Goal: Communication & Community: Answer question/provide support

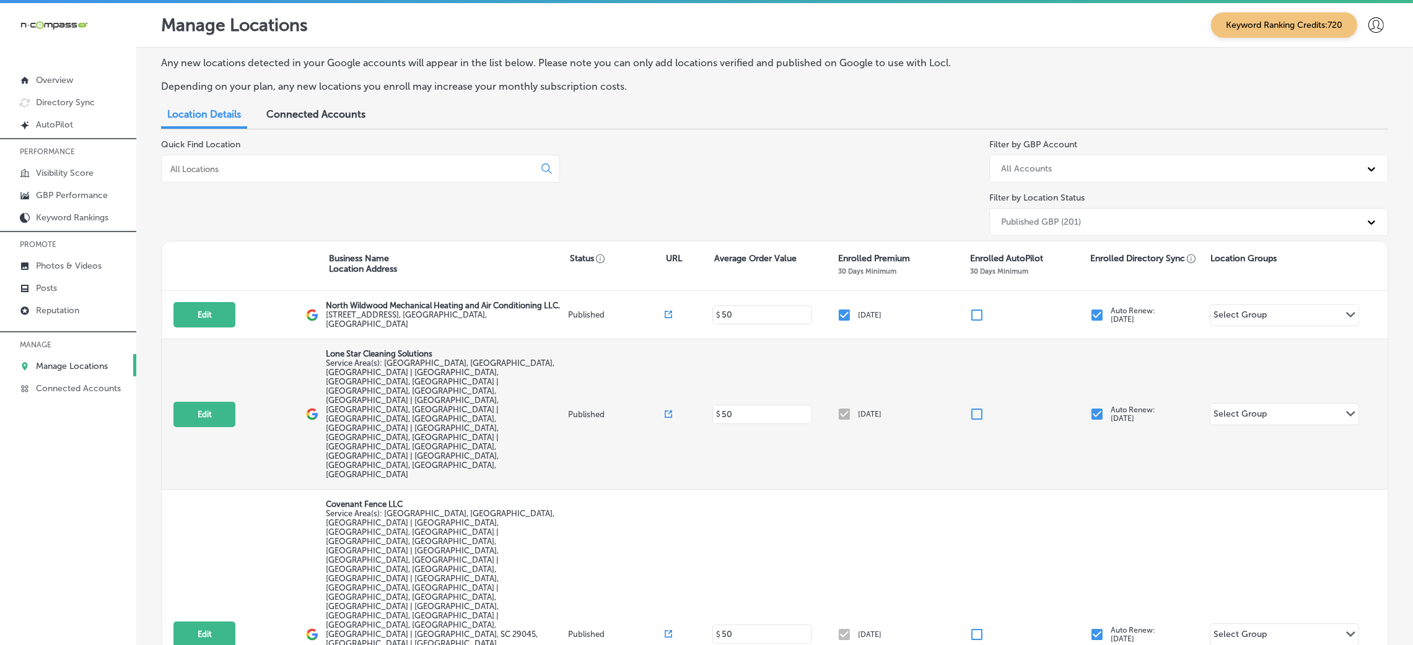
click at [289, 356] on div "Edit This location is not published yet. Lone Star Cleaning Solutions Service A…" at bounding box center [775, 414] width 1226 height 151
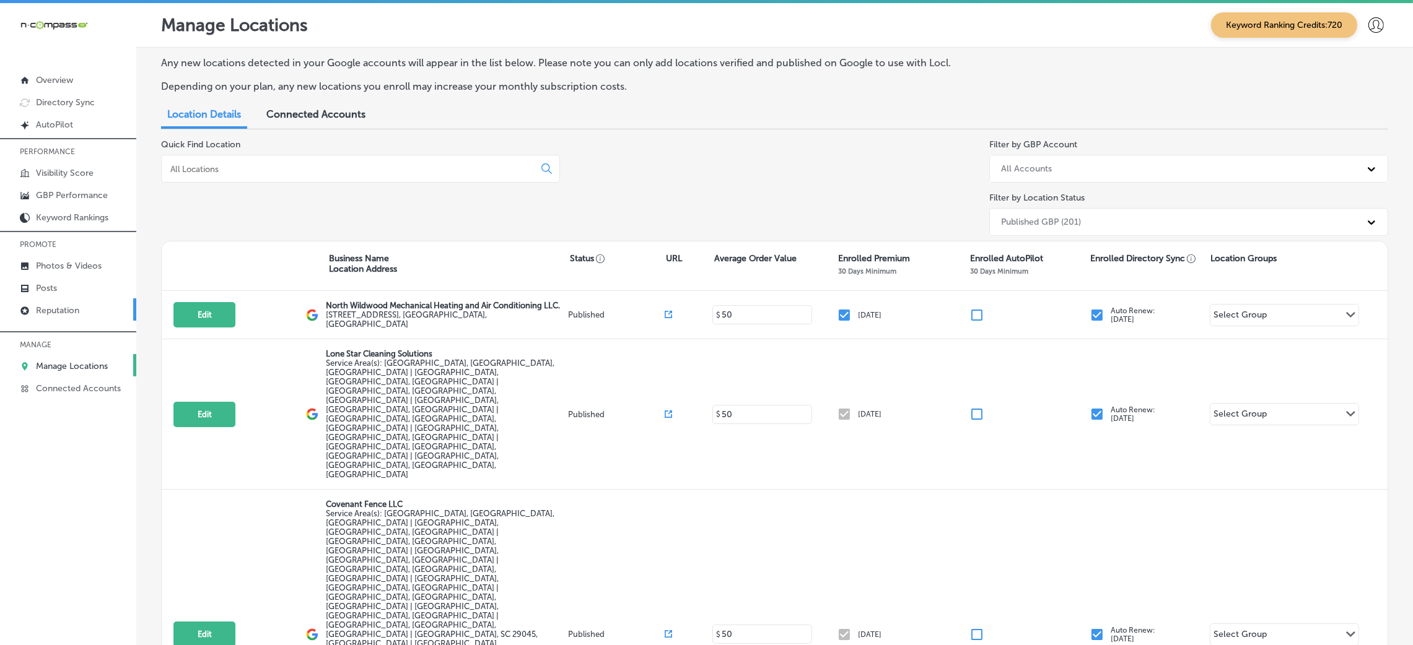
click at [103, 308] on link "Reputation" at bounding box center [68, 310] width 136 height 22
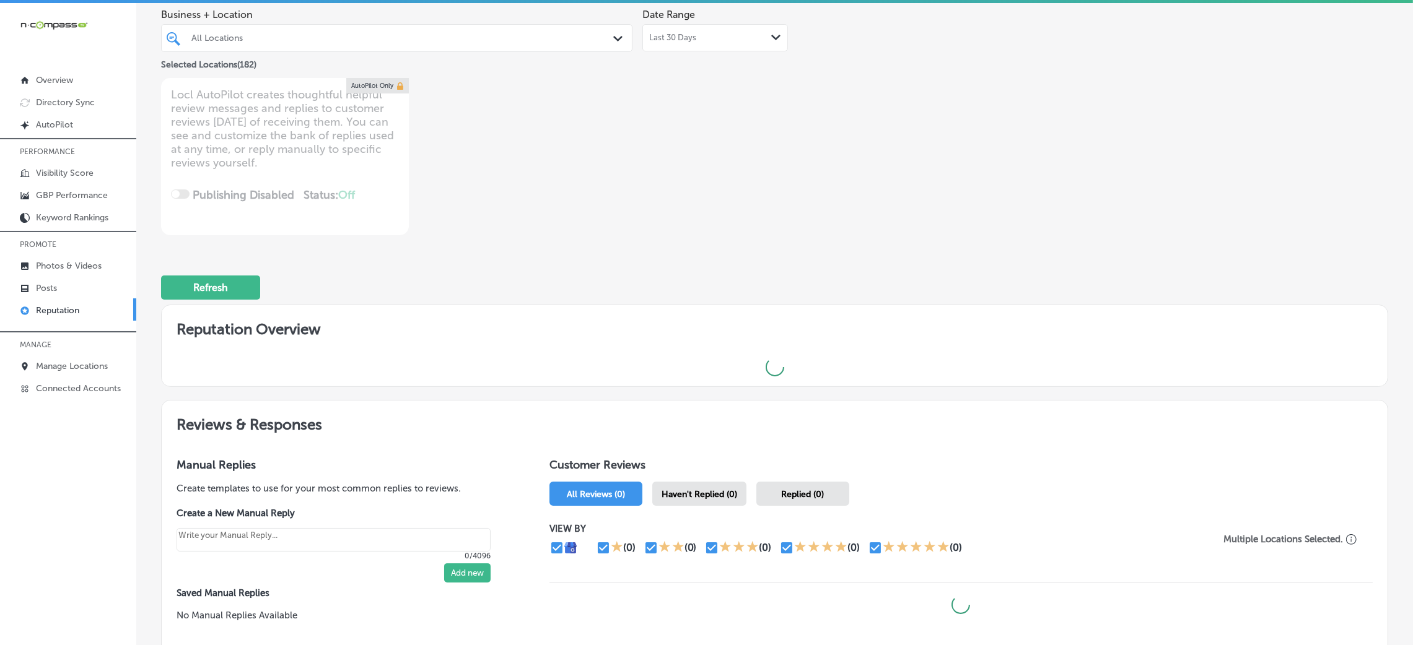
scroll to position [19, 0]
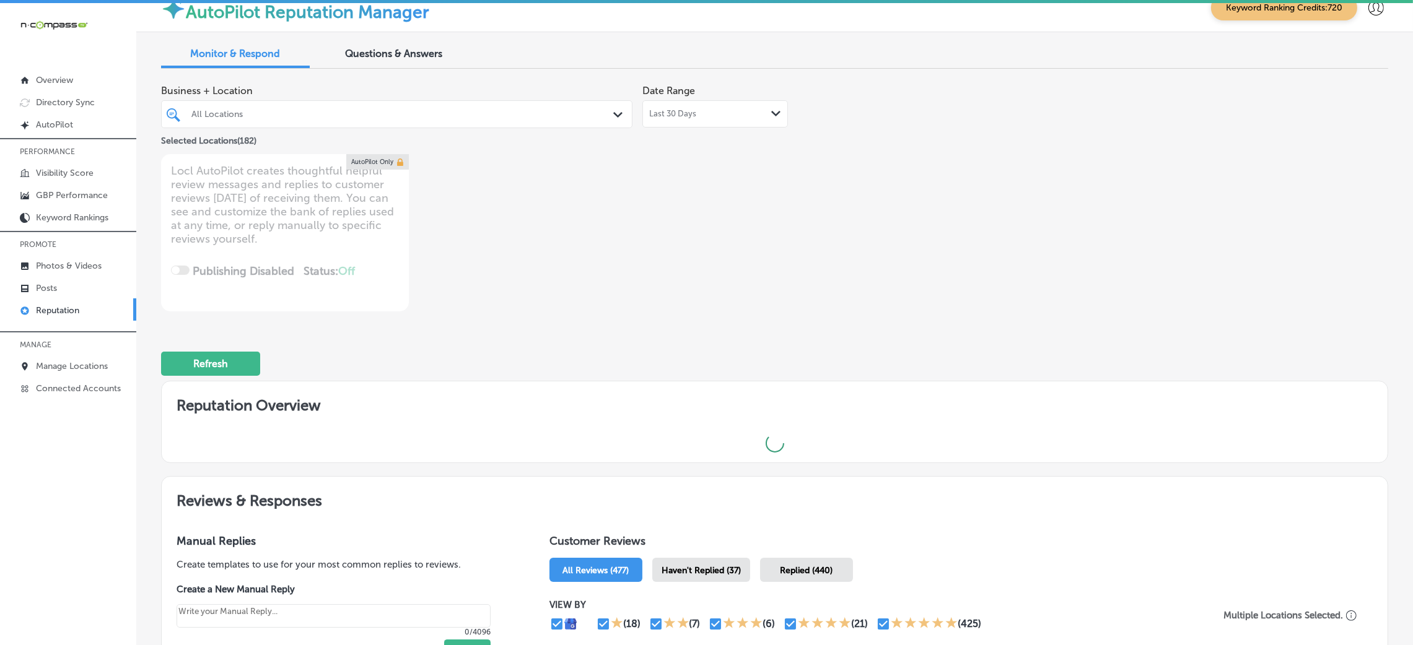
click at [447, 135] on div "Selected Locations ( 182 )" at bounding box center [396, 138] width 471 height 15
click at [455, 117] on div "All Locations" at bounding box center [402, 114] width 423 height 11
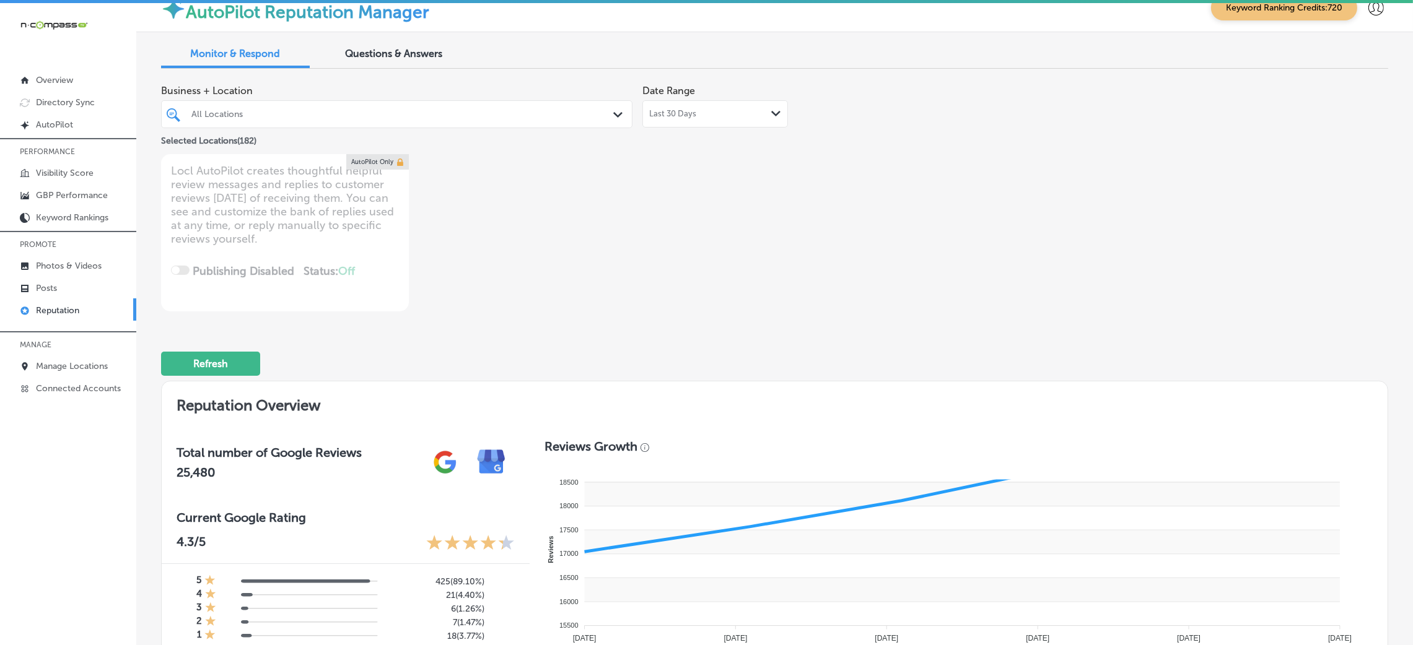
click at [865, 178] on div "Business + Location All Locations Path Created with Sketch. Selected Locations …" at bounding box center [529, 195] width 737 height 233
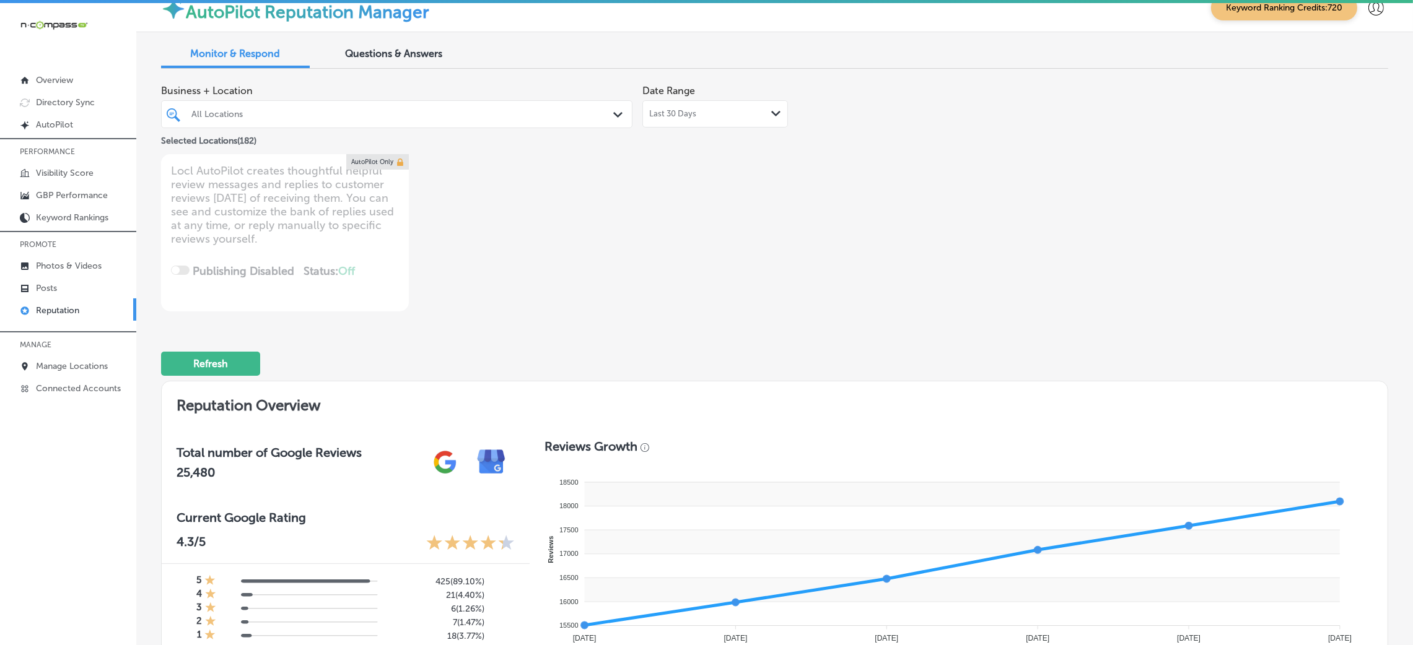
click at [761, 120] on div "Last 30 Days Path Created with Sketch." at bounding box center [715, 113] width 146 height 27
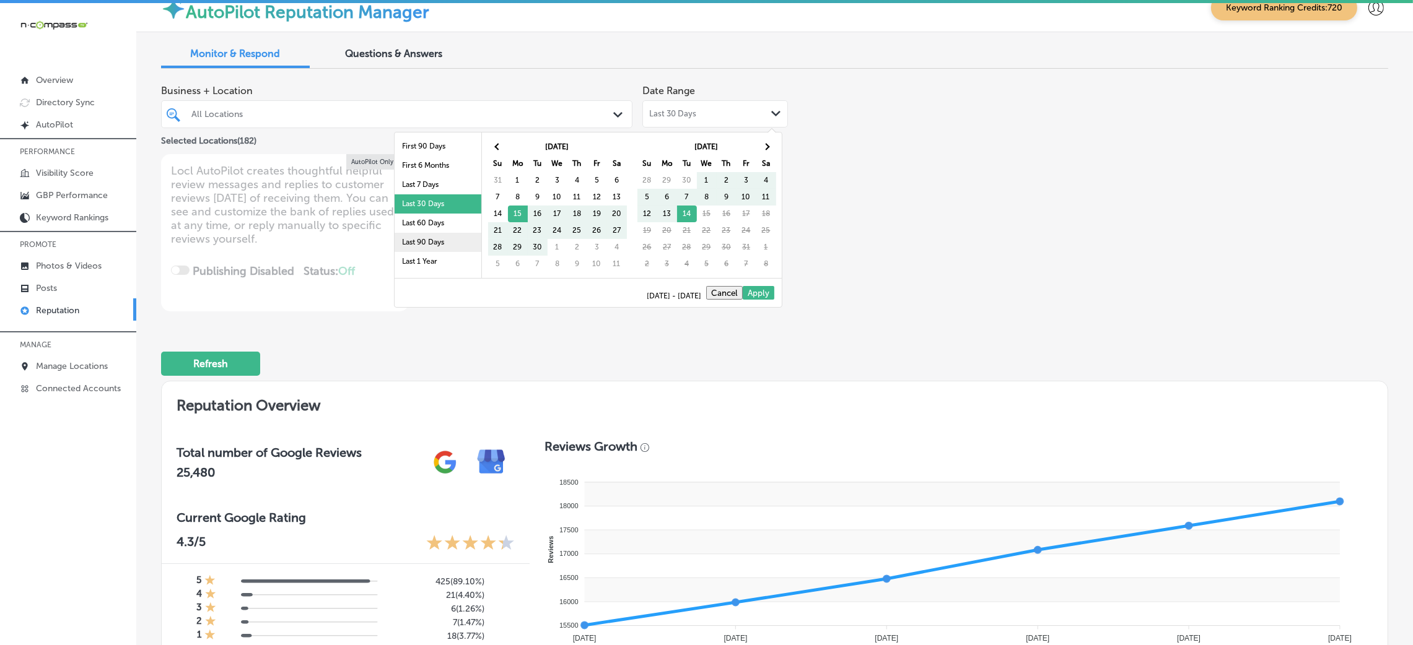
scroll to position [71, 0]
click at [437, 193] on li "Last 60 Days" at bounding box center [438, 191] width 87 height 19
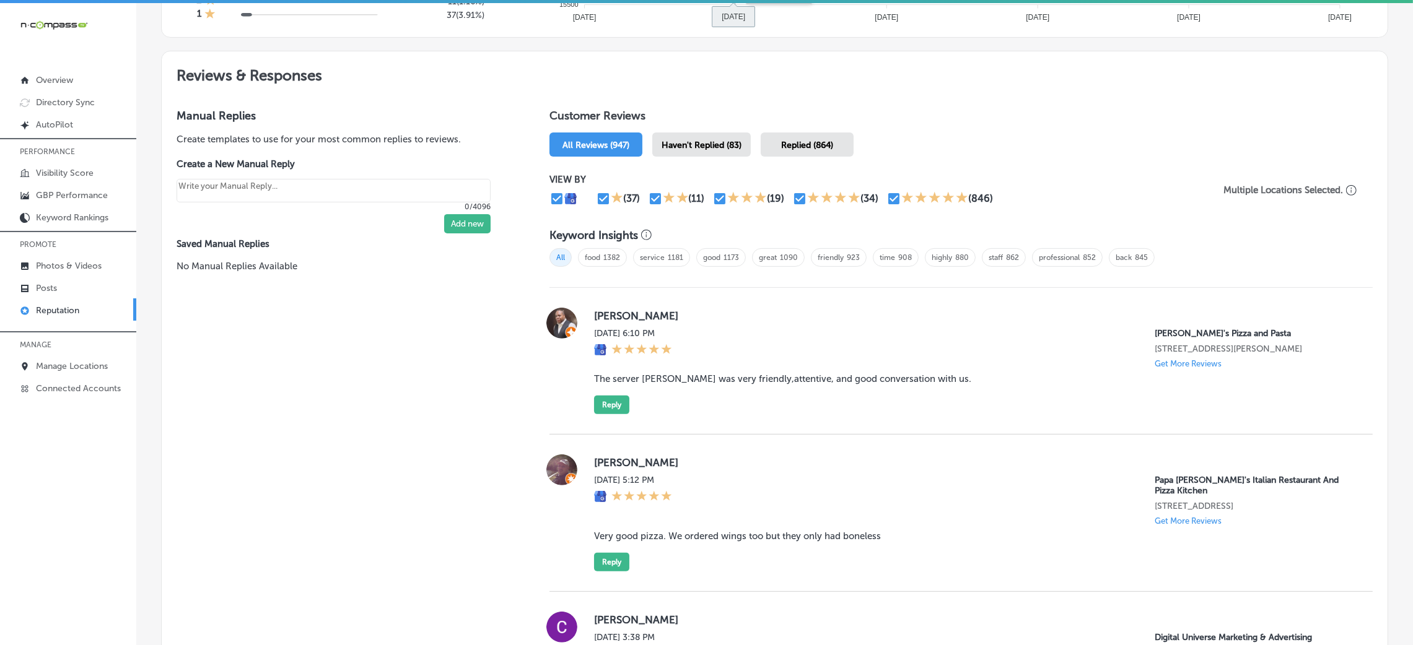
scroll to position [670, 0]
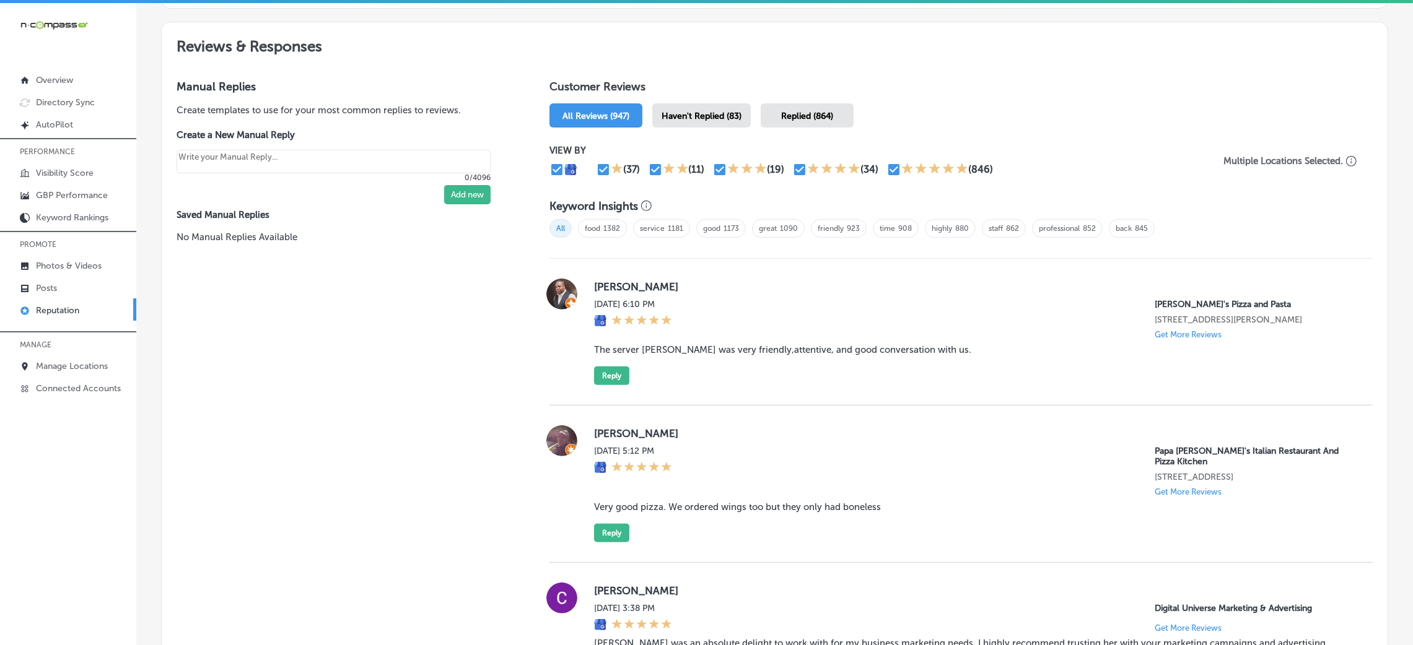
click at [697, 118] on span "Haven't Replied (83)" at bounding box center [702, 116] width 80 height 11
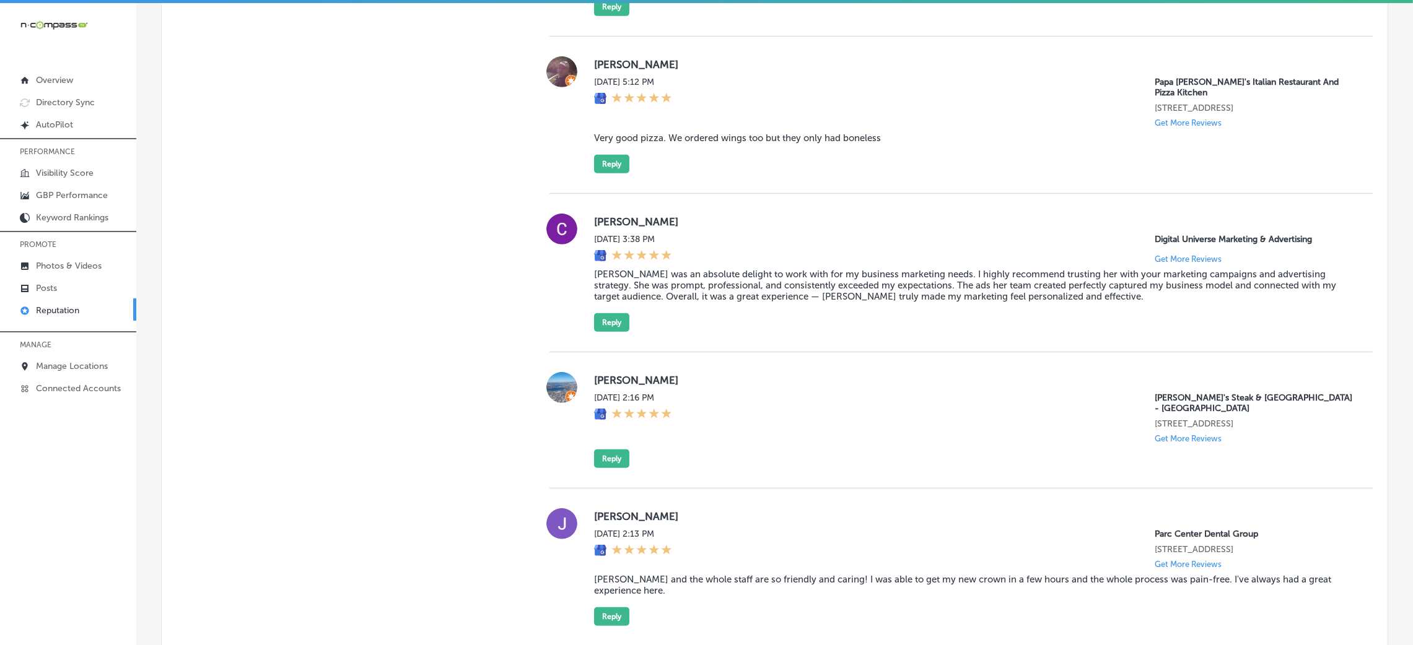
scroll to position [1041, 0]
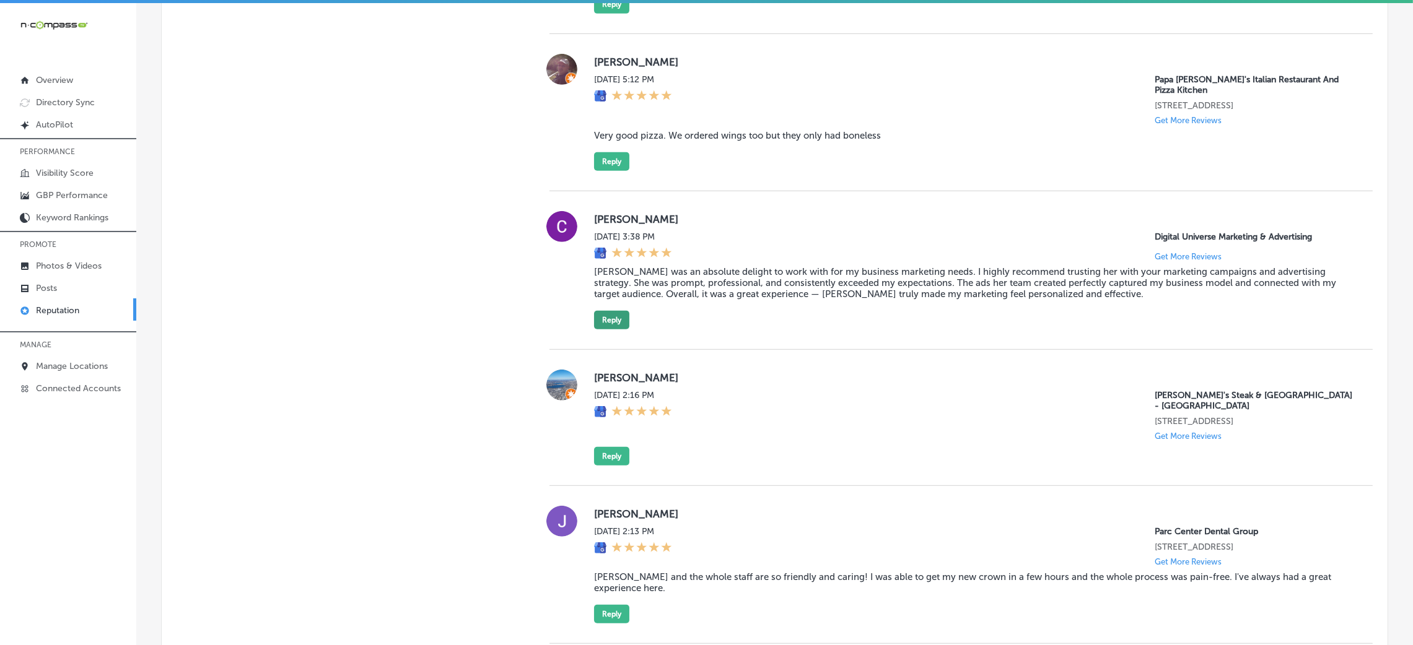
click at [618, 319] on button "Reply" at bounding box center [611, 320] width 35 height 19
type textarea "x"
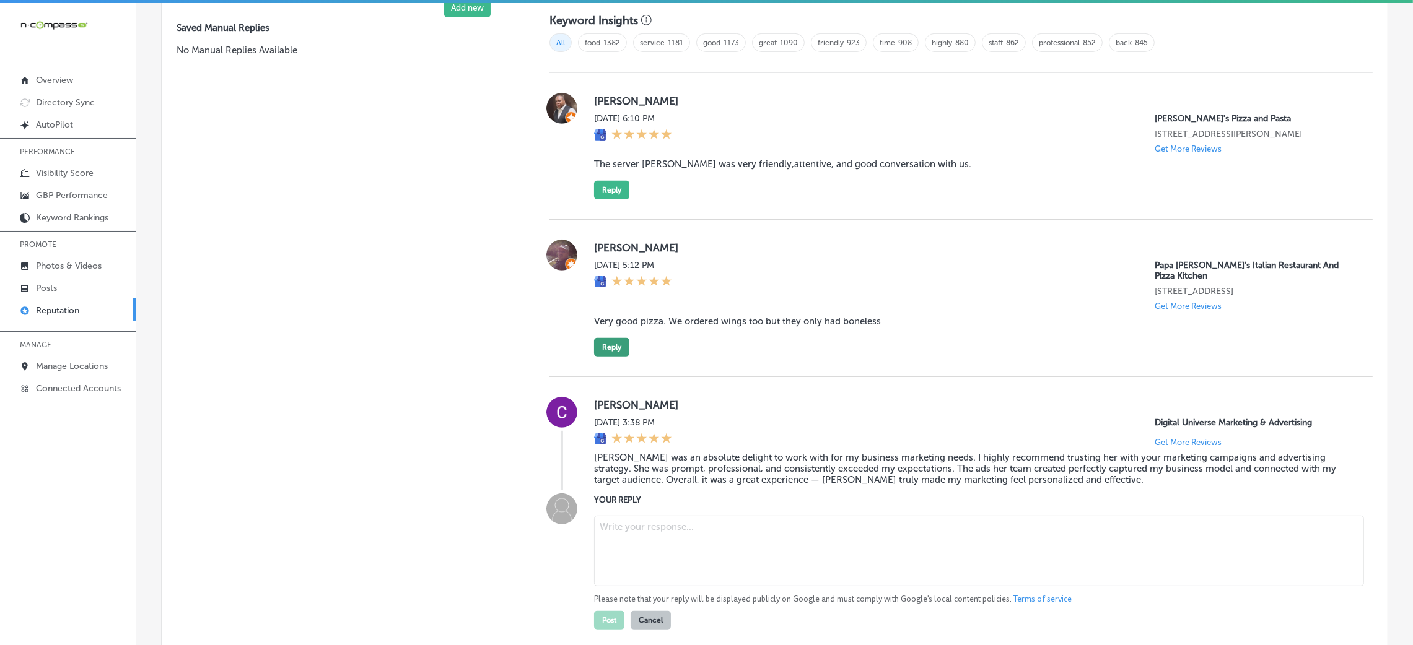
click at [614, 338] on button "Reply" at bounding box center [611, 347] width 35 height 19
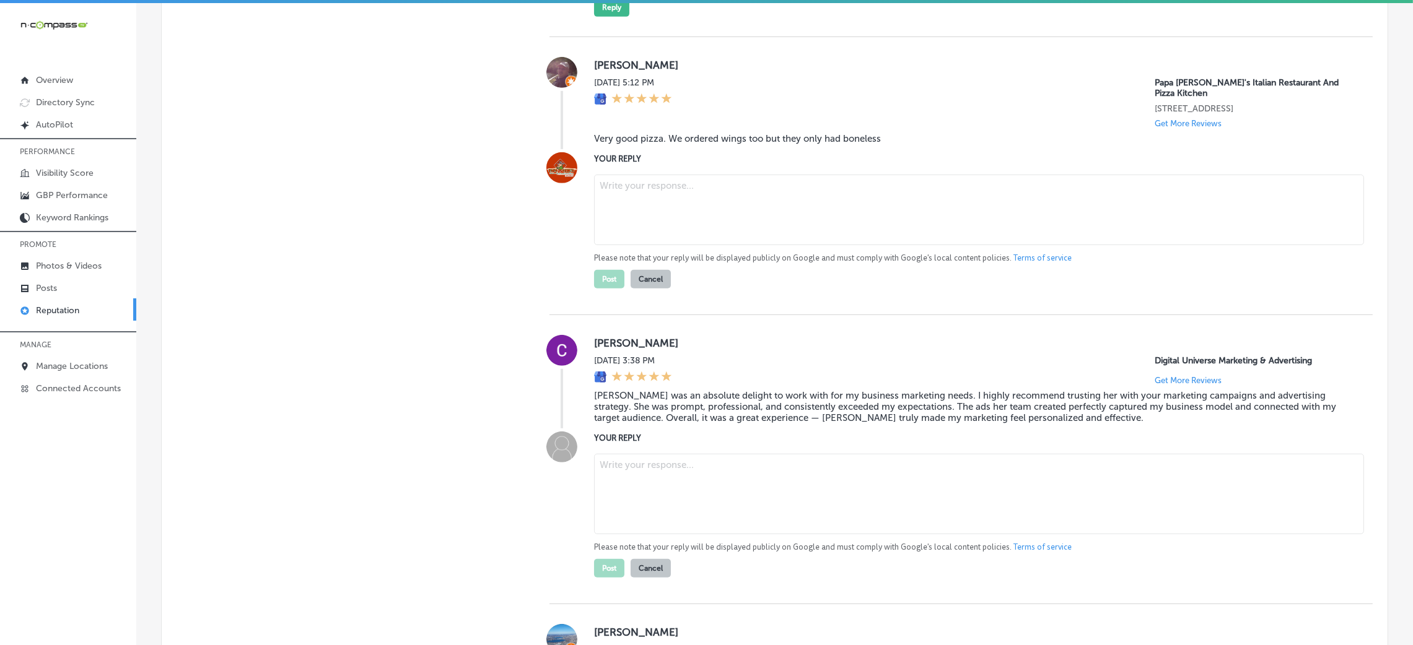
scroll to position [1132, 0]
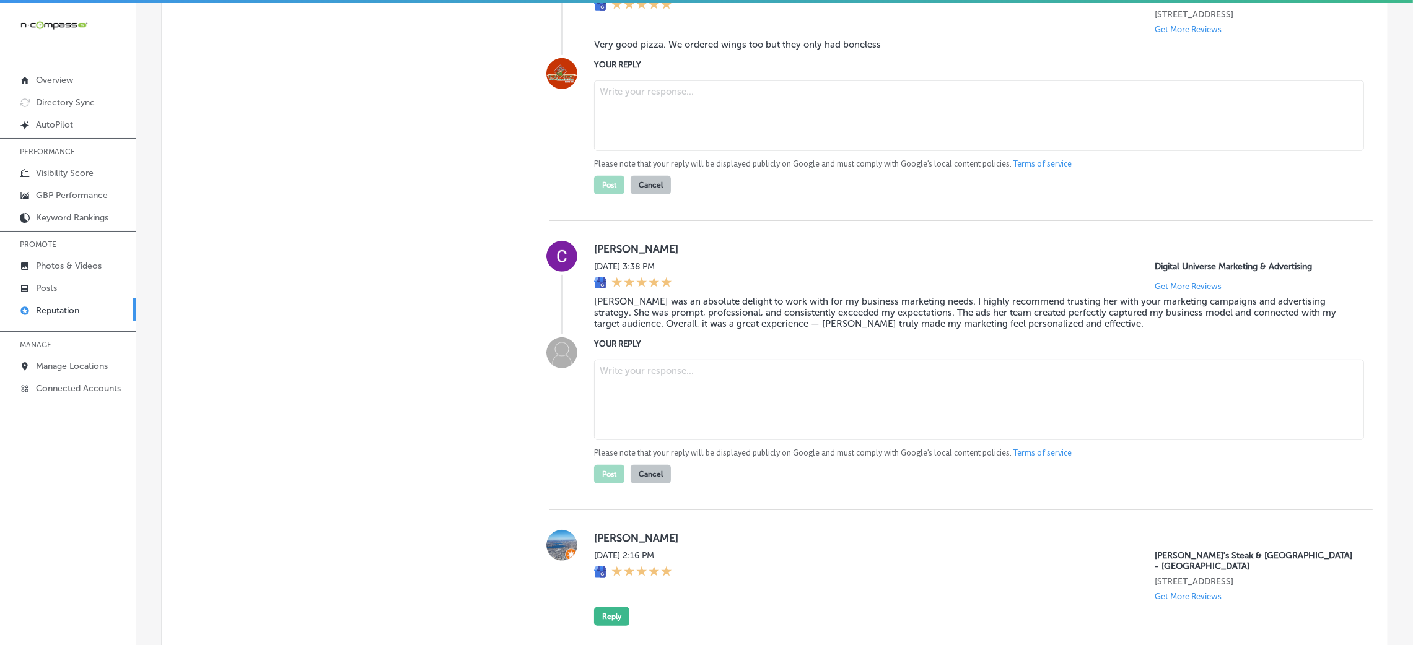
click at [651, 341] on label "YOUR REPLY" at bounding box center [973, 343] width 759 height 9
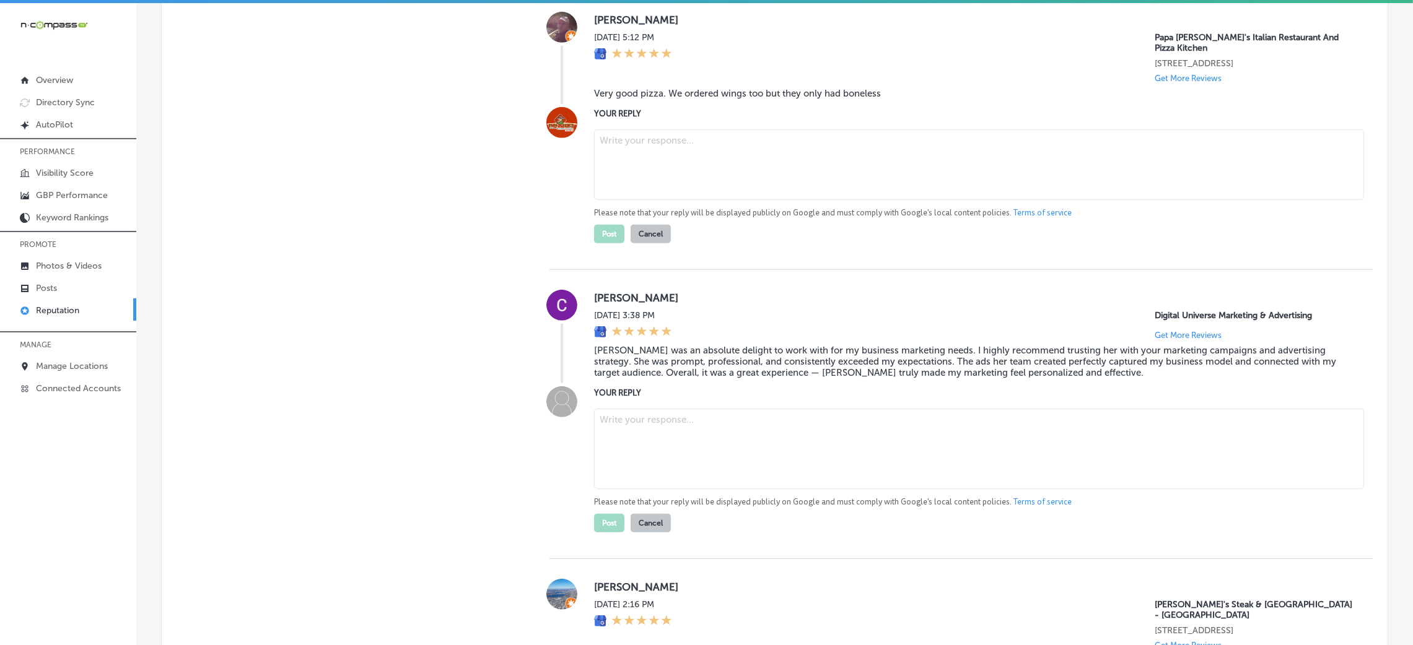
scroll to position [1039, 0]
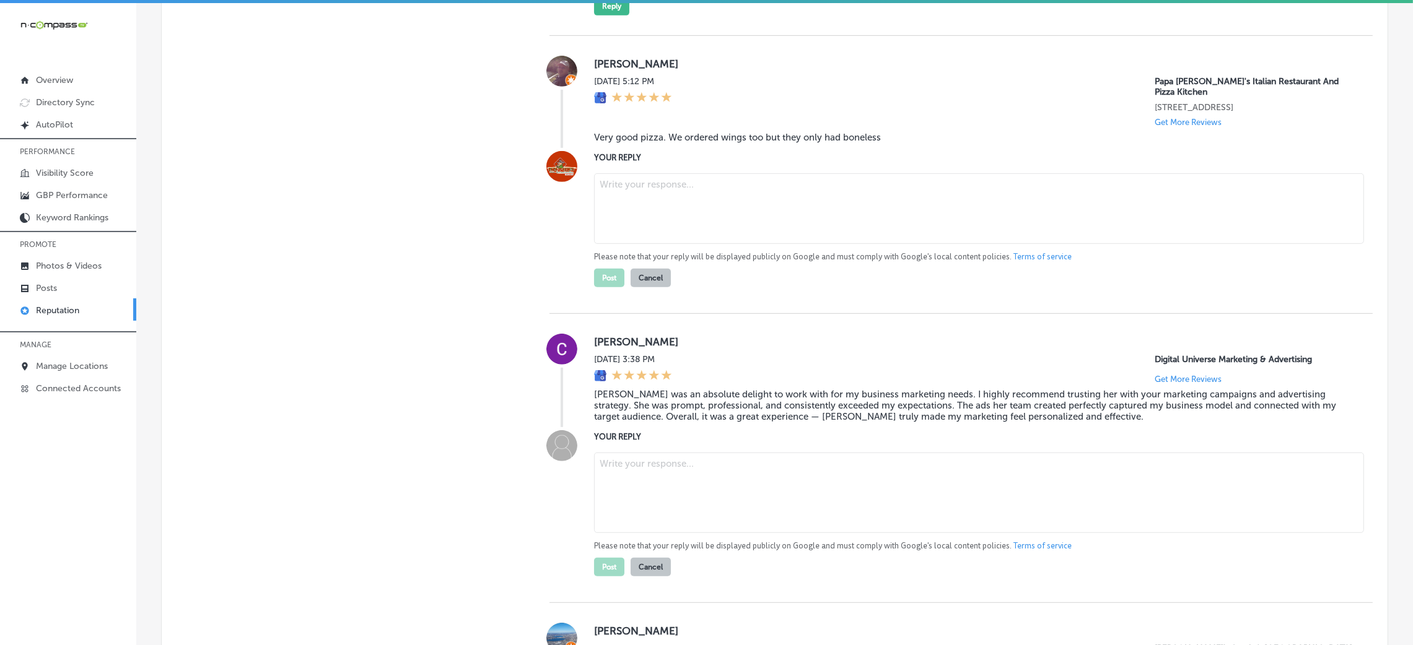
click at [649, 575] on button "Cancel" at bounding box center [651, 567] width 40 height 19
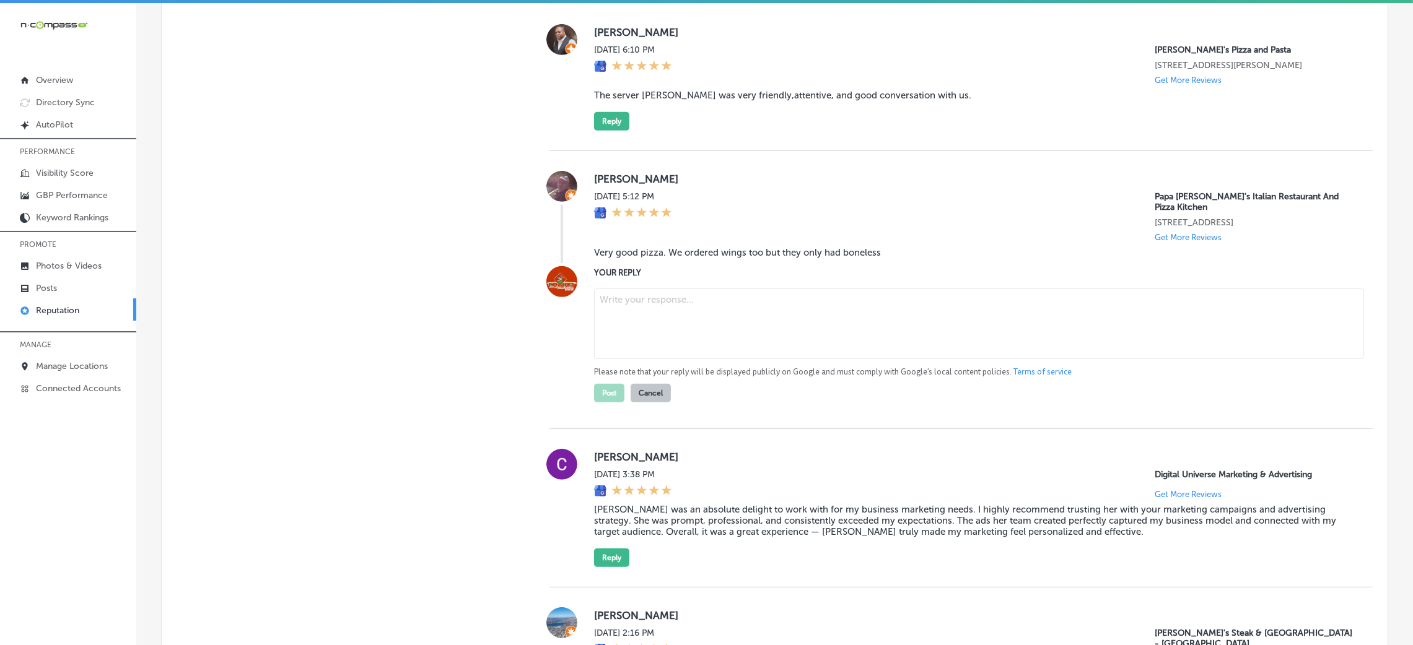
scroll to position [947, 0]
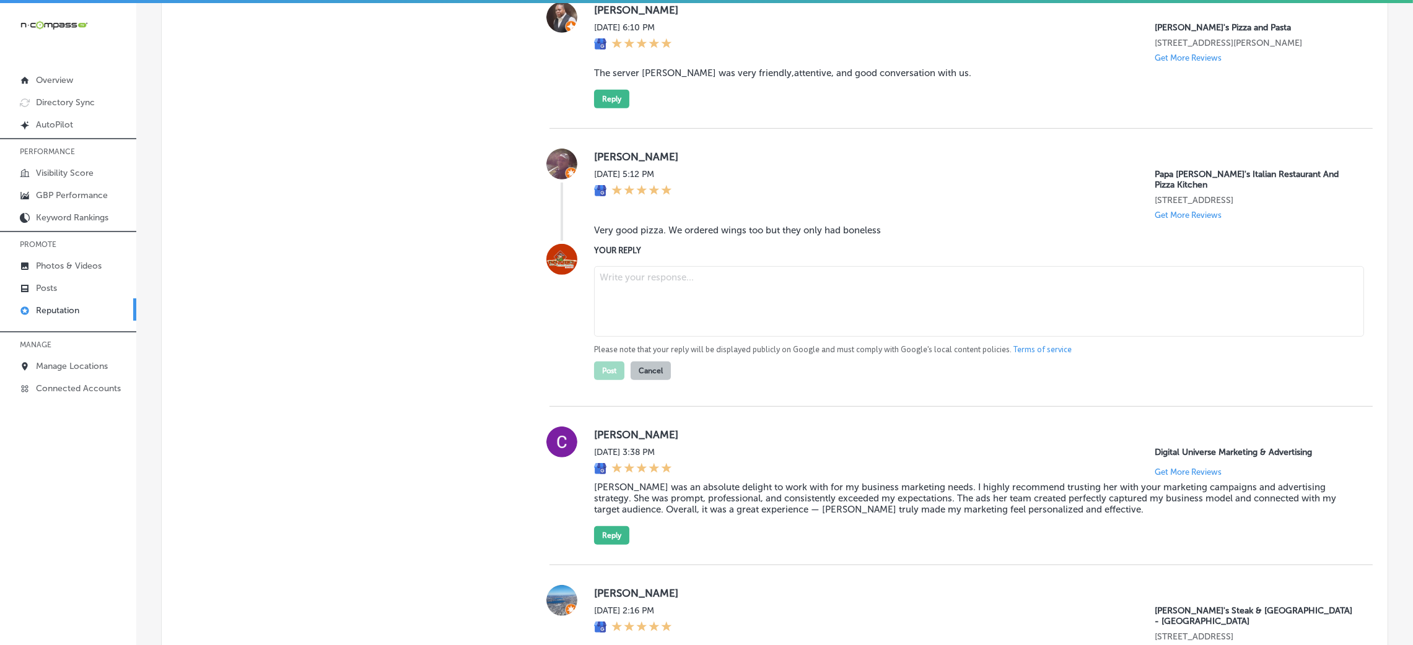
click at [634, 225] on blockquote "Very good pizza. We ordered wings too but they only had boneless" at bounding box center [973, 230] width 759 height 11
copy blockquote "Very good pizza. We ordered wings too but they only had boneless"
click at [899, 177] on div "[DATE] 5:12 PM Papa [PERSON_NAME]'s Italian Restaurant And Pizza Kitchen [STREE…" at bounding box center [973, 194] width 759 height 51
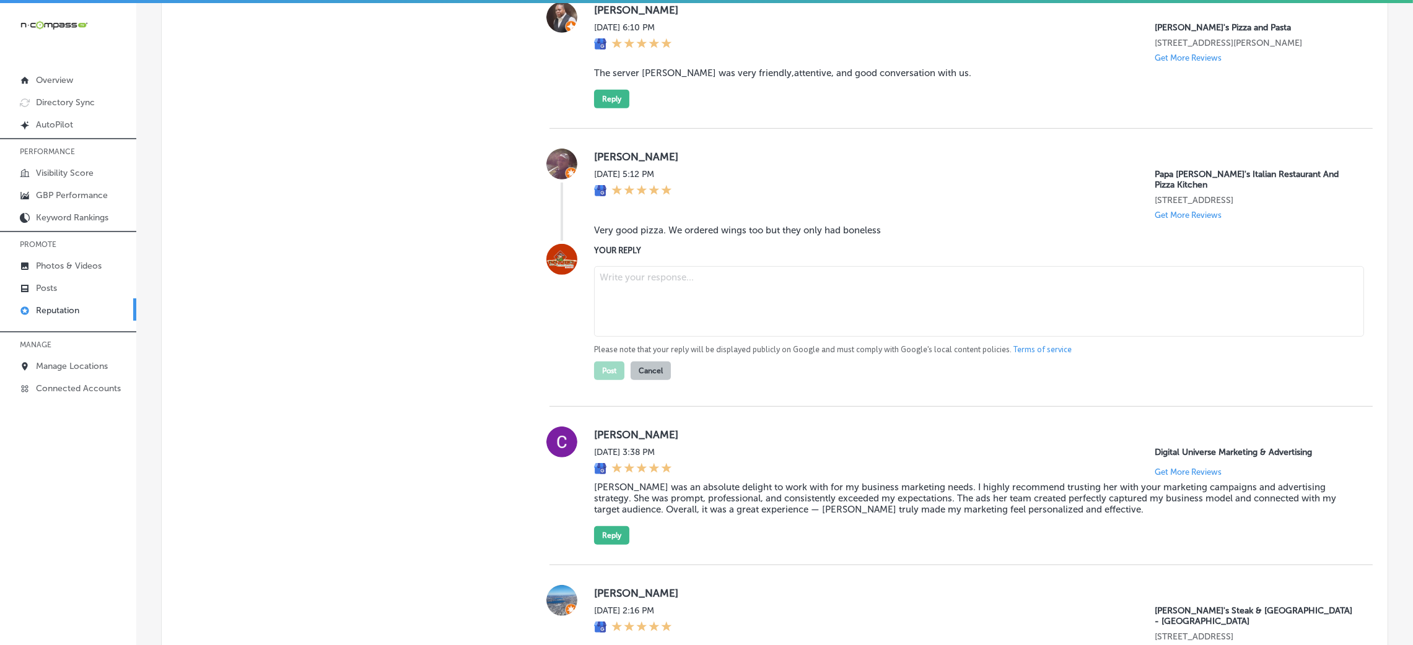
click at [782, 267] on textarea at bounding box center [979, 301] width 770 height 71
